Goal: Information Seeking & Learning: Learn about a topic

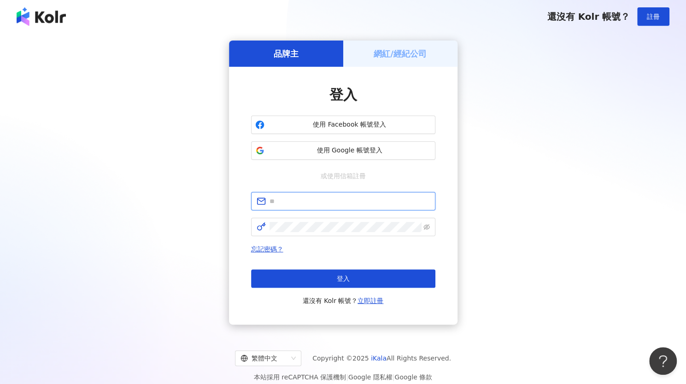
click at [324, 200] on input "text" at bounding box center [349, 201] width 160 height 10
type input "**********"
click at [345, 151] on span "使用 Google 帳號登入" at bounding box center [349, 150] width 163 height 9
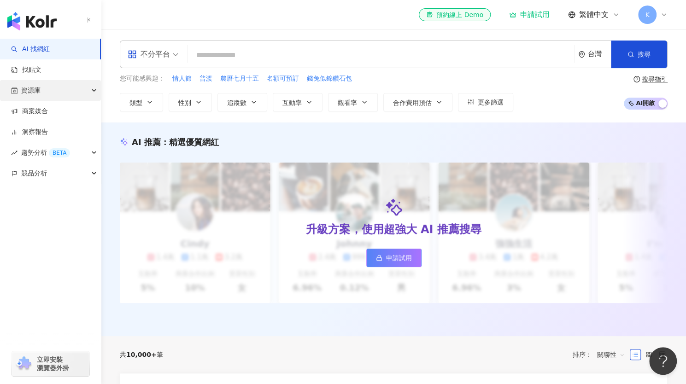
click at [57, 91] on div "資源庫" at bounding box center [50, 90] width 101 height 21
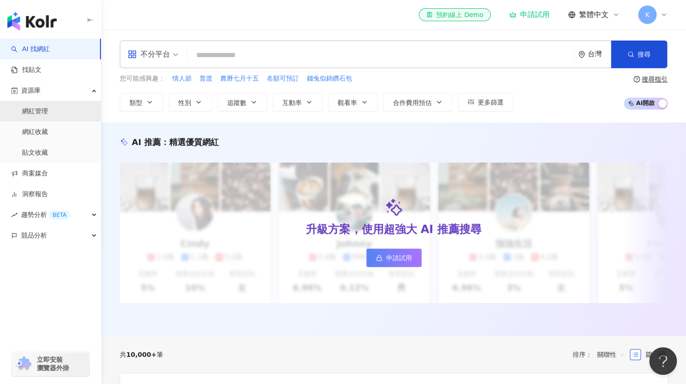
click at [41, 110] on link "網紅管理" at bounding box center [35, 111] width 26 height 9
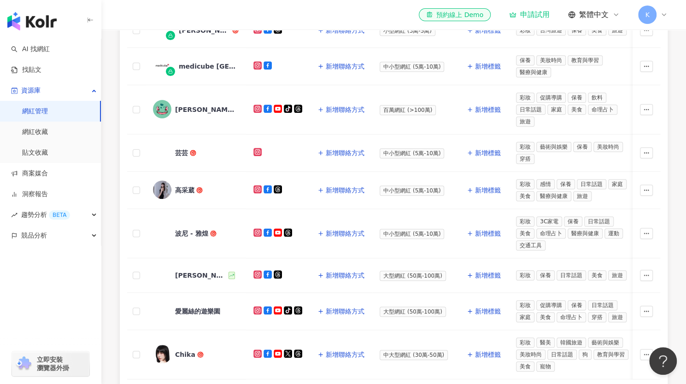
scroll to position [322, 0]
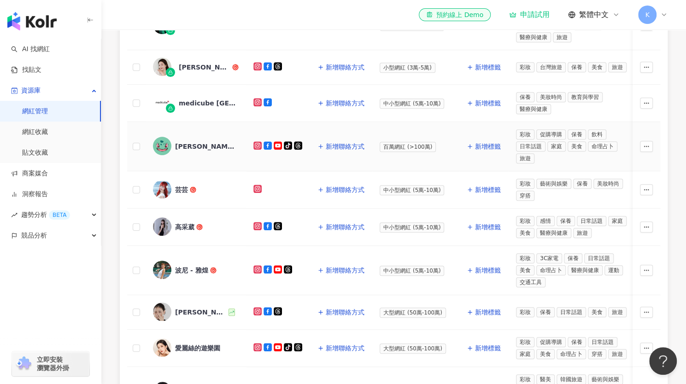
click at [192, 142] on div "[PERSON_NAME]" at bounding box center [205, 146] width 60 height 9
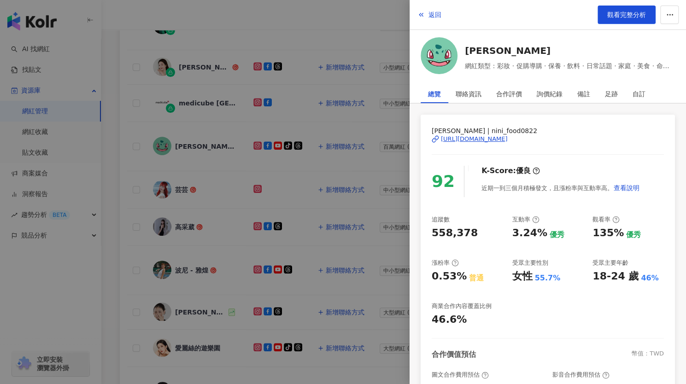
scroll to position [0, 0]
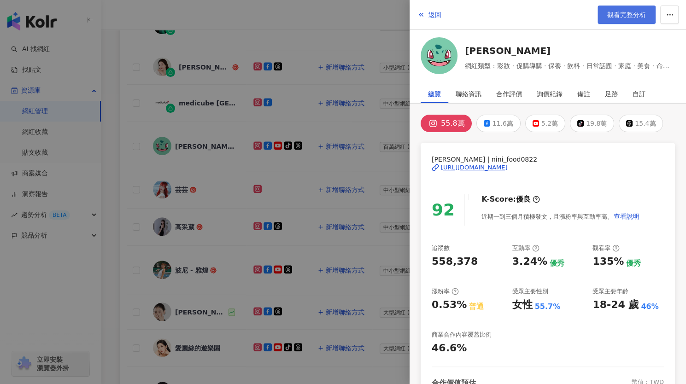
click at [611, 16] on span "觀看完整分析" at bounding box center [626, 14] width 39 height 7
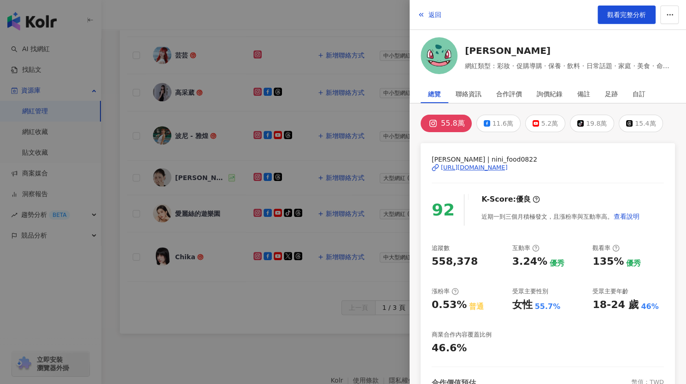
scroll to position [506, 0]
